Goal: Entertainment & Leisure: Consume media (video, audio)

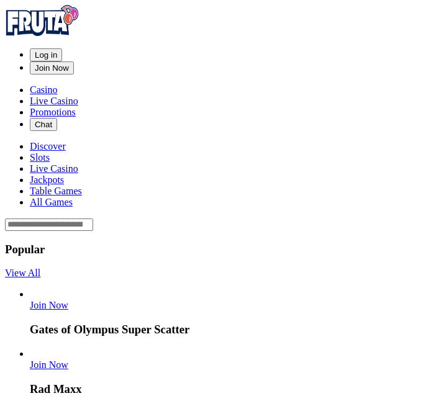
click at [62, 48] on button "Log in" at bounding box center [46, 54] width 32 height 13
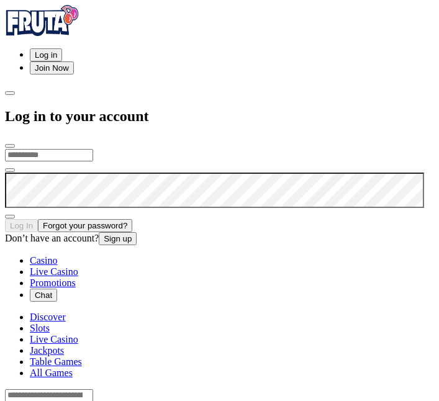
click at [93, 149] on input "email" at bounding box center [49, 155] width 88 height 12
type input "**********"
click at [5, 219] on button "Log In" at bounding box center [21, 225] width 33 height 13
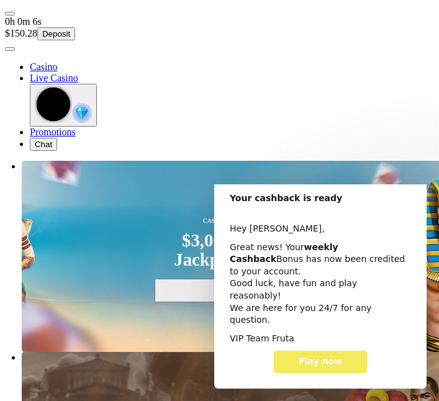
click at [411, 192] on span "Close" at bounding box center [403, 169] width 45 height 45
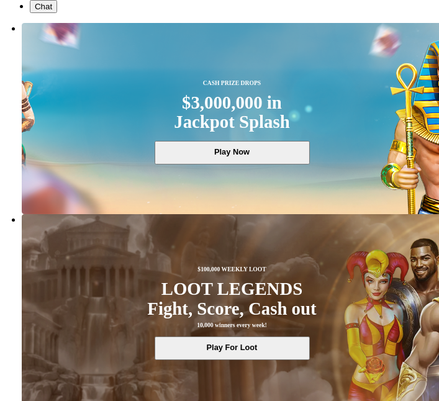
scroll to position [140, 0]
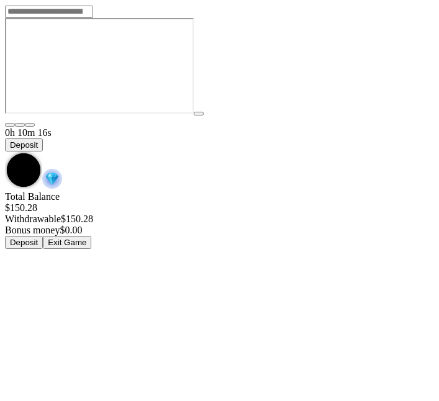
click at [5, 152] on span "chevron-down icon" at bounding box center [5, 152] width 0 height 0
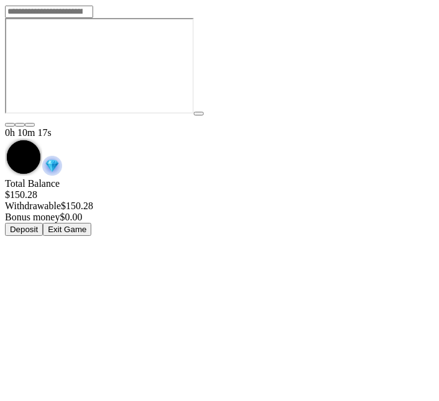
click at [91, 223] on button "Exit Game" at bounding box center [67, 229] width 48 height 13
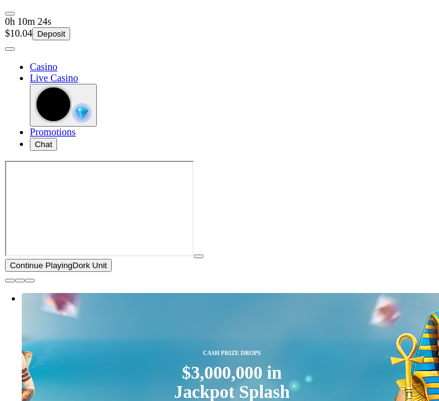
click at [65, 29] on span "Deposit" at bounding box center [51, 33] width 28 height 9
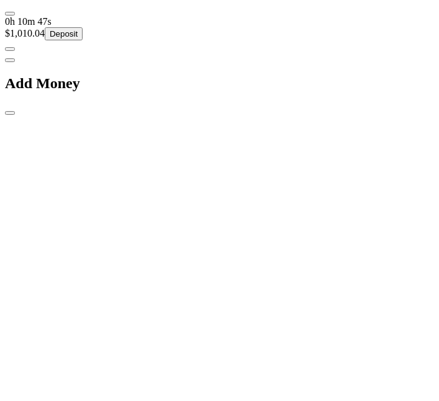
click at [10, 113] on span "close icon" at bounding box center [10, 113] width 0 height 0
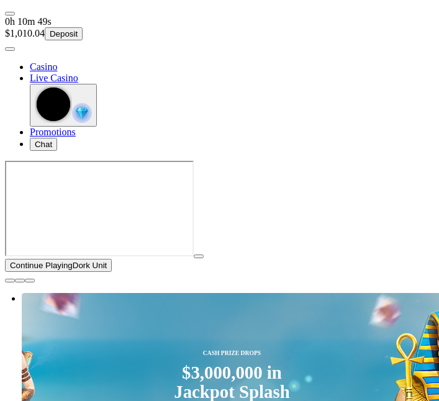
click at [15, 283] on button "button" at bounding box center [10, 281] width 10 height 4
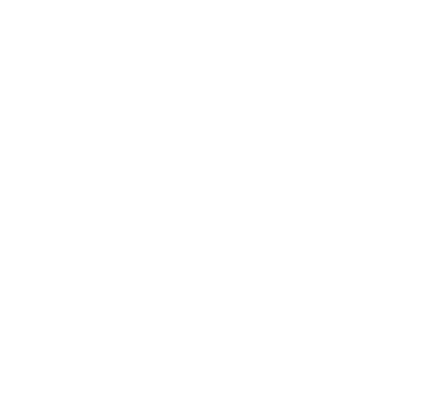
scroll to position [169, 0]
